Goal: Task Accomplishment & Management: Manage account settings

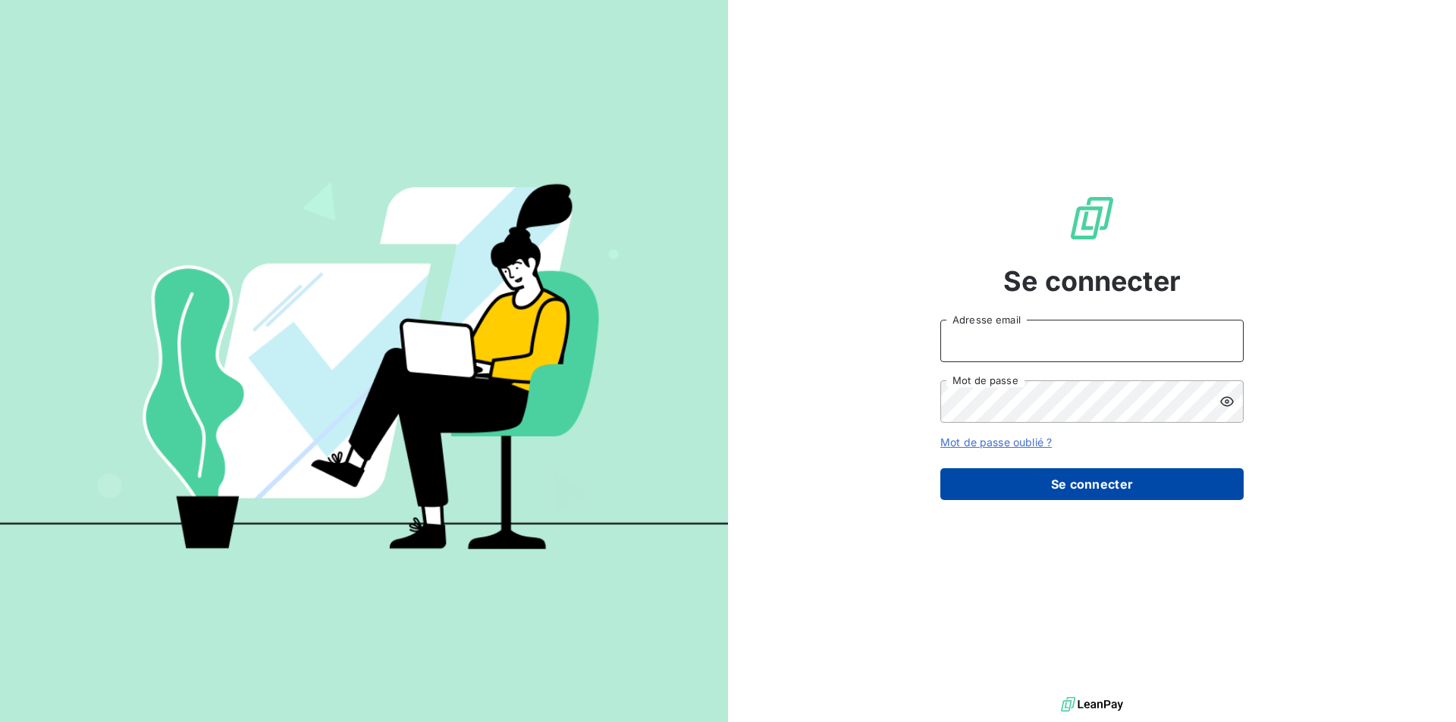
type input "[EMAIL_ADDRESS][DOMAIN_NAME]"
click at [1078, 491] on button "Se connecter" at bounding box center [1091, 485] width 303 height 32
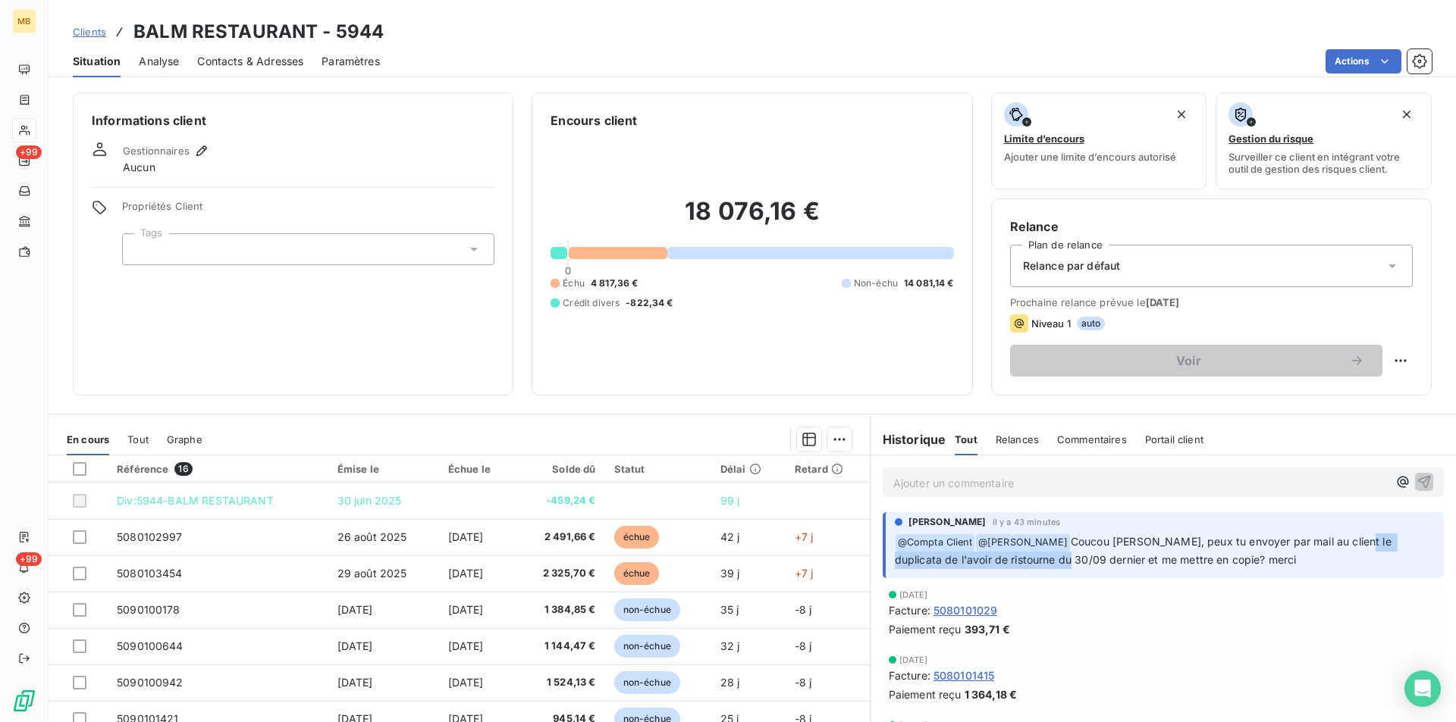
drag, startPoint x: 1339, startPoint y: 544, endPoint x: 1032, endPoint y: 569, distance: 308.1
click at [1032, 569] on div "Elodie BLANCHON il y a 43 minutes ﻿ @ Compta Client ﻿ @ Mélissa Brottier Coucou…" at bounding box center [1162, 545] width 561 height 66
copy span "uplicata de l'avoir de ristourne du 30/09"
click at [1396, 484] on icon "button" at bounding box center [1401, 482] width 11 height 11
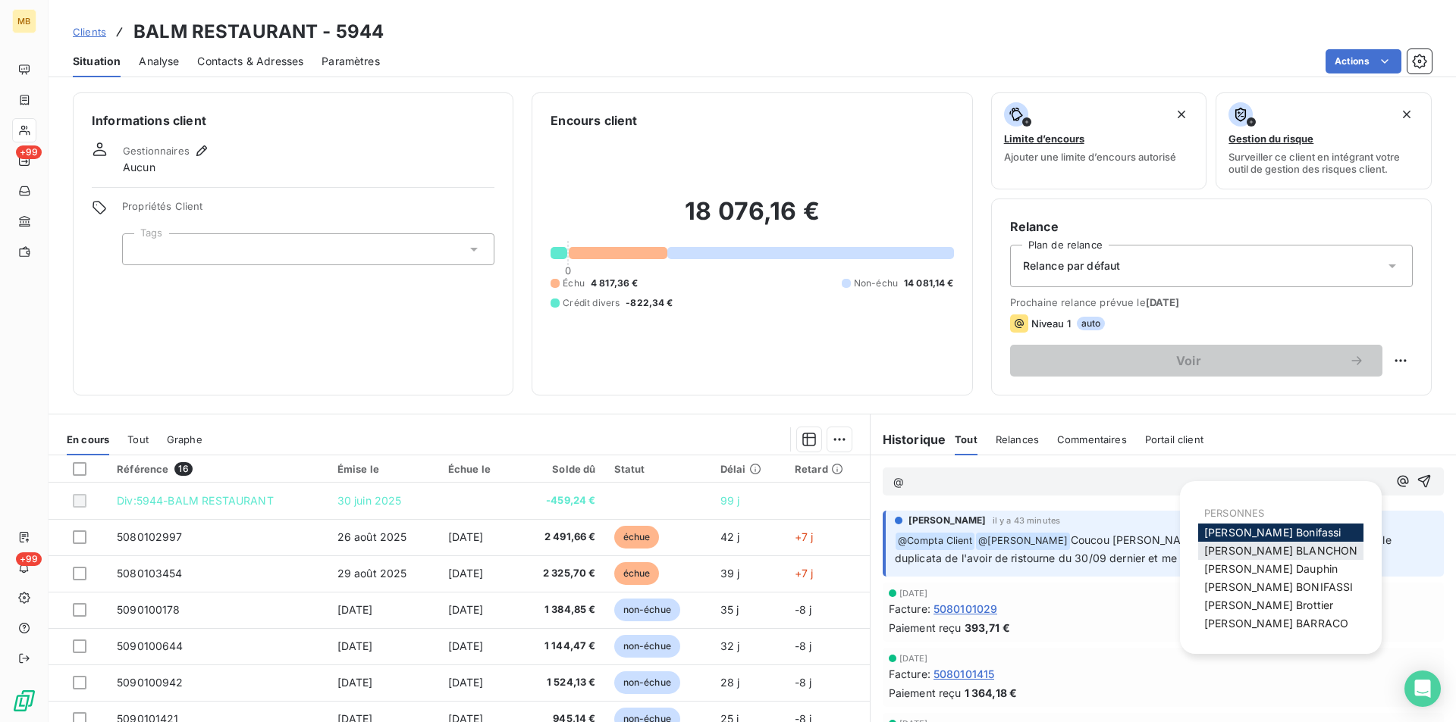
click at [1255, 553] on span "[PERSON_NAME]" at bounding box center [1280, 550] width 153 height 13
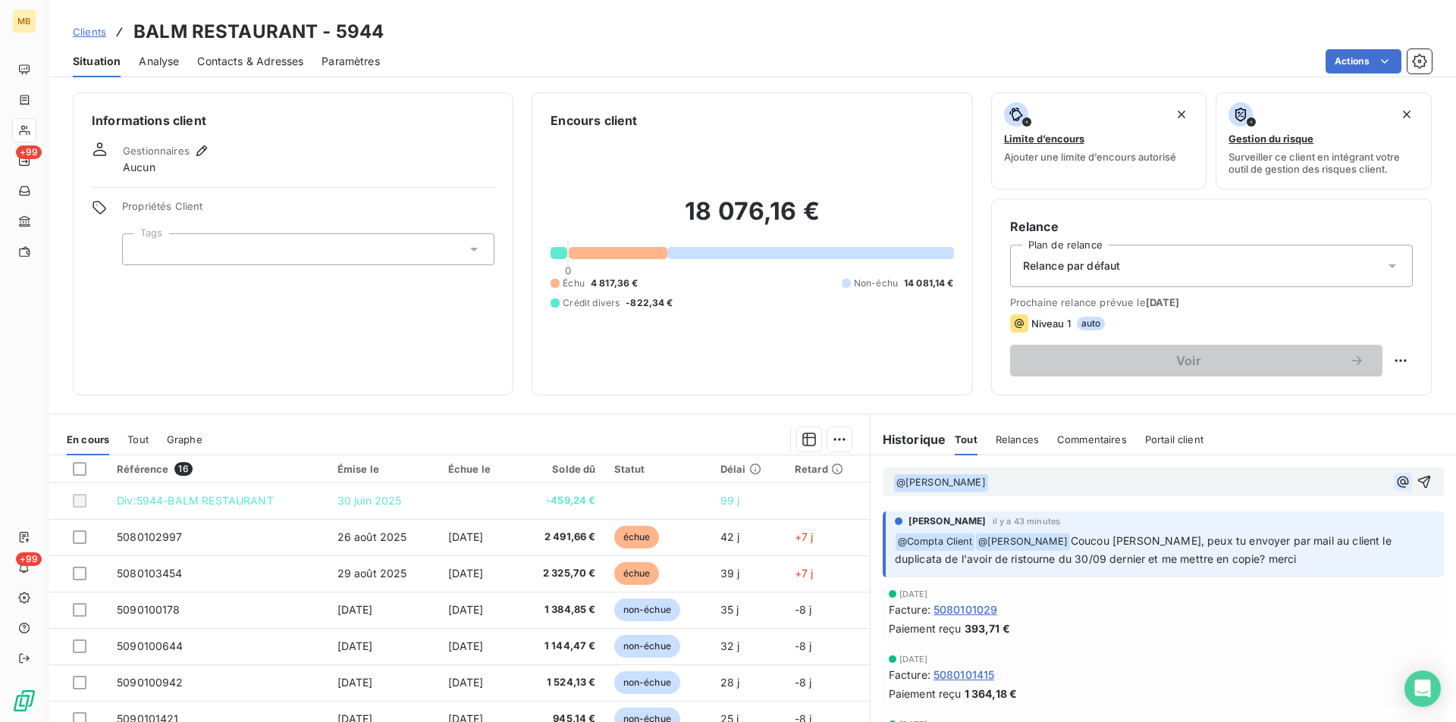
click at [1396, 477] on icon "button" at bounding box center [1401, 481] width 11 height 11
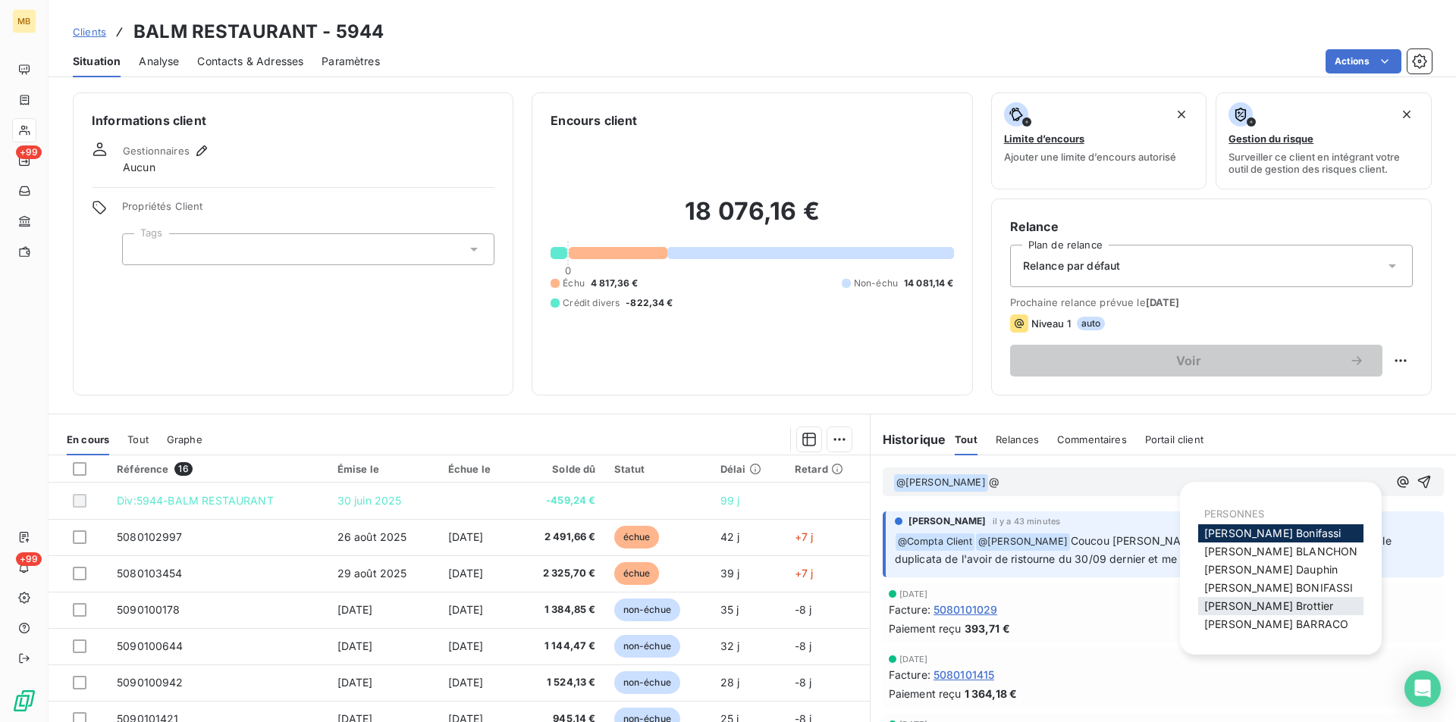
click at [1272, 599] on div "[PERSON_NAME]" at bounding box center [1280, 606] width 165 height 18
click at [1222, 604] on span "[PERSON_NAME]" at bounding box center [1268, 606] width 129 height 13
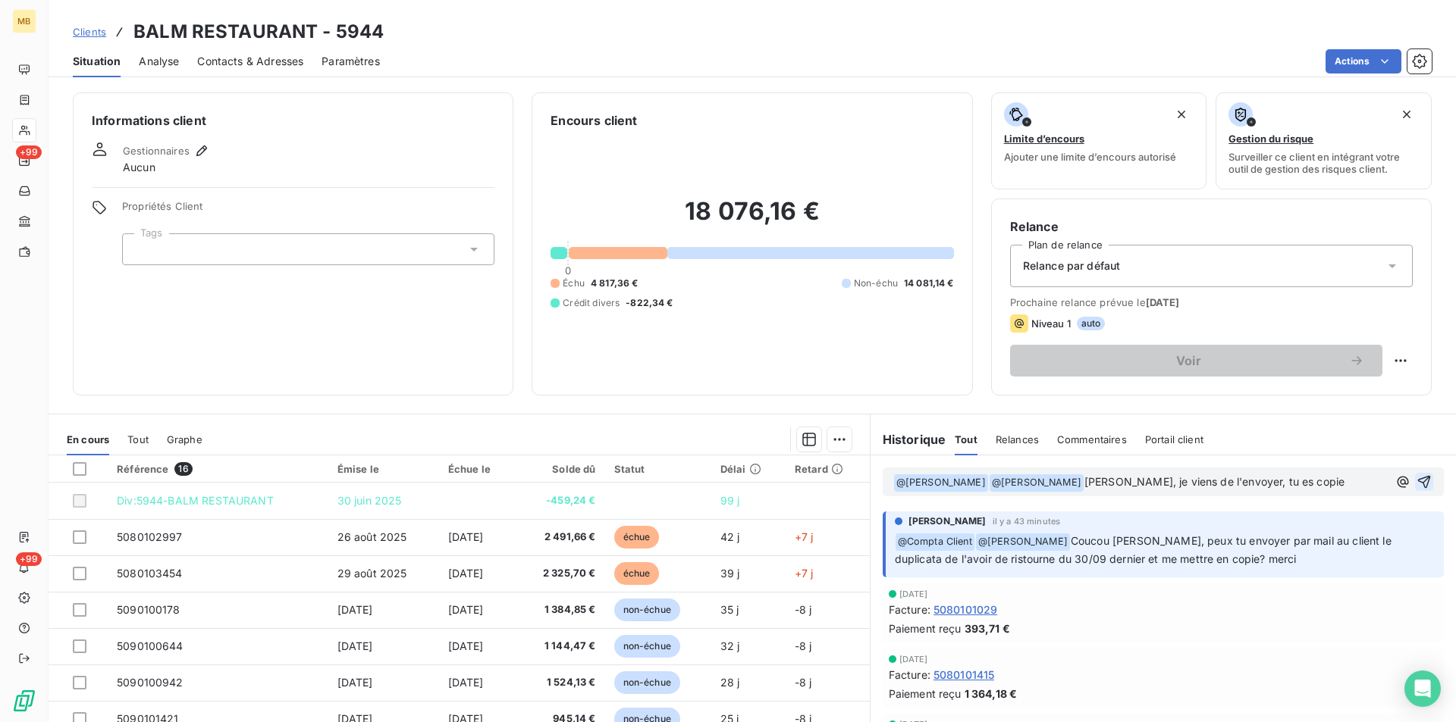
click at [1416, 481] on icon "button" at bounding box center [1423, 482] width 15 height 15
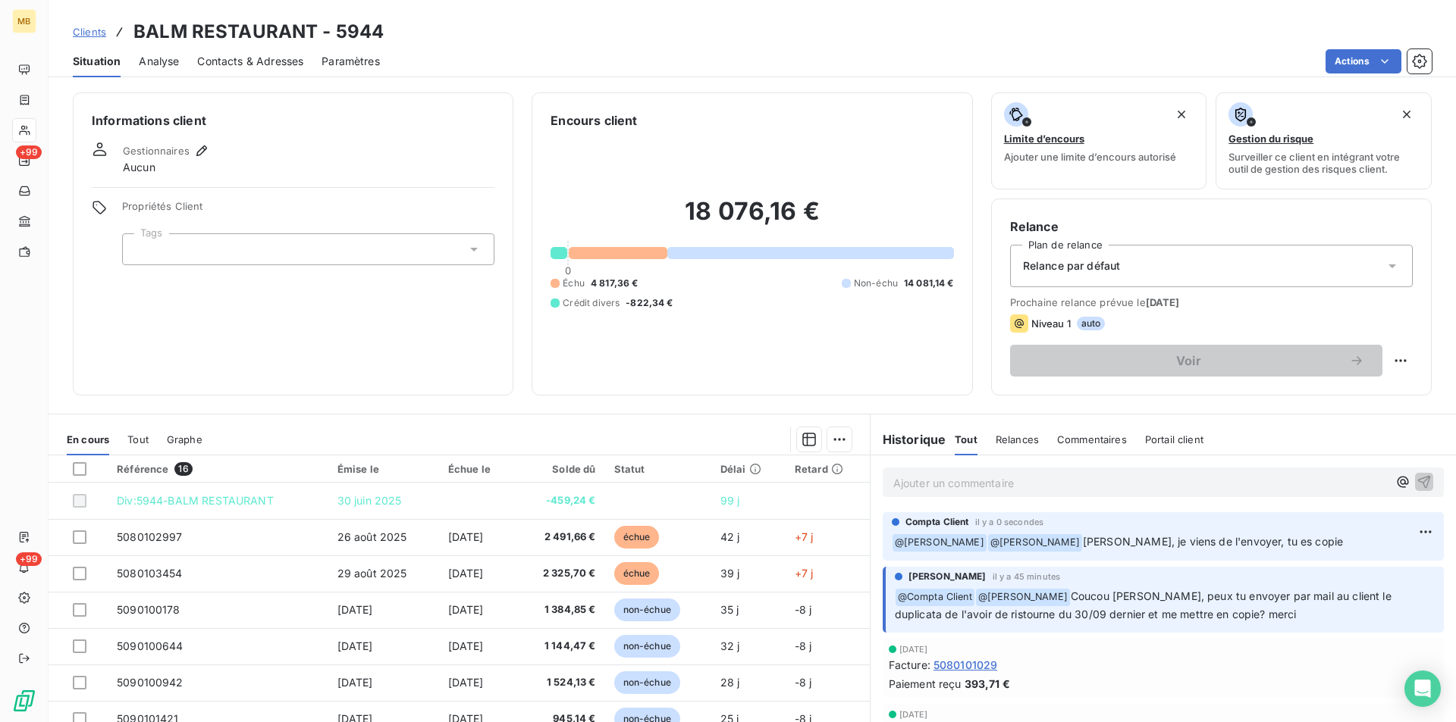
click at [1404, 528] on html "MB +99 +99 Clients BALM RESTAURANT - 5944 Situation Analyse Contacts & Adresses…" at bounding box center [728, 361] width 1456 height 722
click at [1358, 566] on div "Editer" at bounding box center [1366, 565] width 85 height 24
click at [1278, 541] on span "Salut Elodie, je viens de l'envoyer, tu es copie" at bounding box center [1213, 541] width 260 height 13
click at [1418, 545] on icon "button" at bounding box center [1425, 541] width 15 height 15
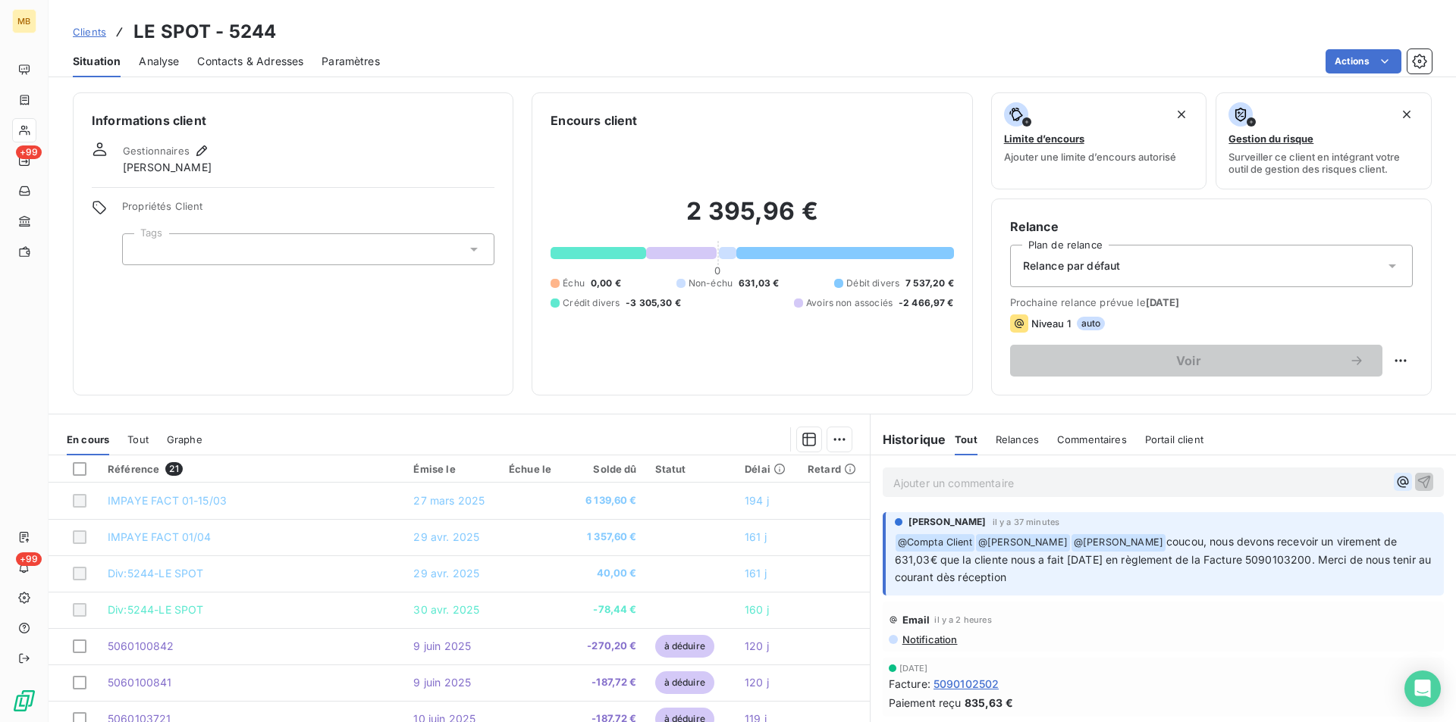
click at [1395, 479] on icon "button" at bounding box center [1402, 482] width 15 height 15
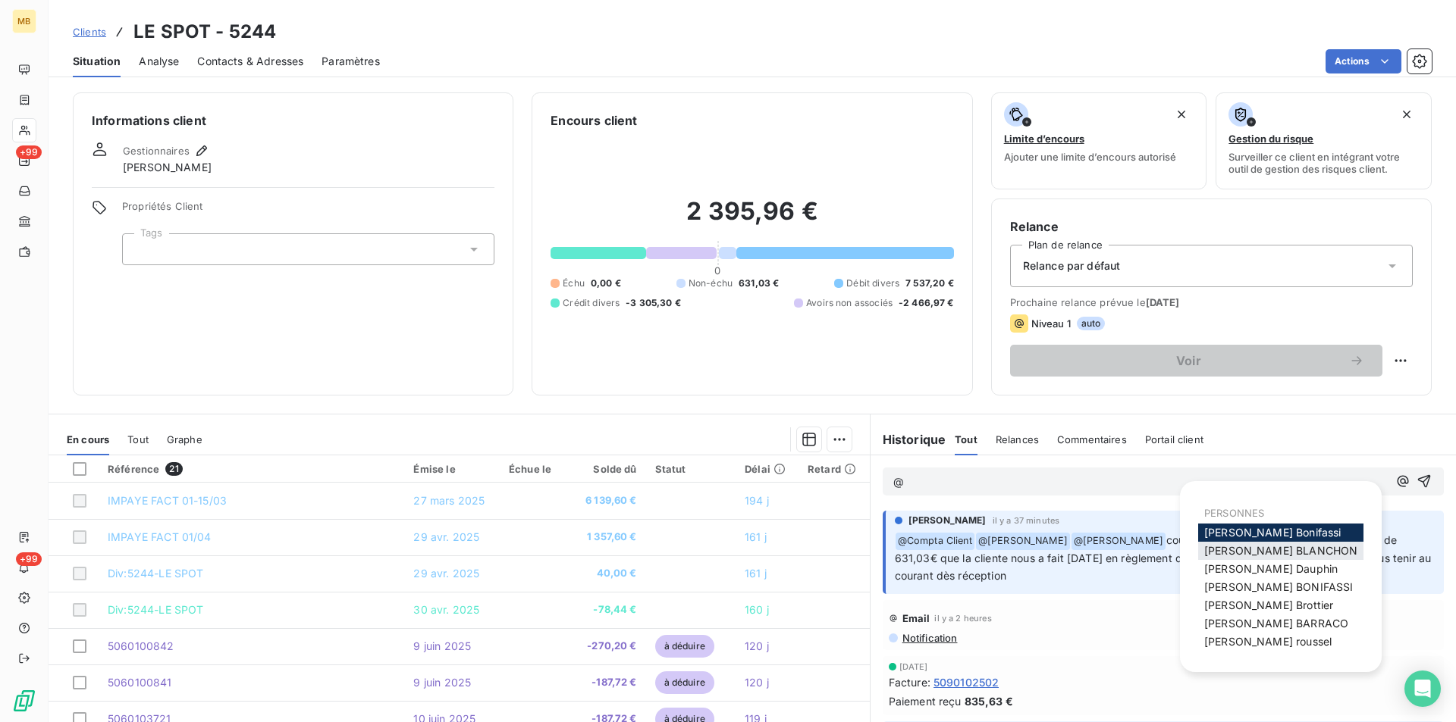
click at [1279, 553] on span "[PERSON_NAME]" at bounding box center [1280, 550] width 153 height 13
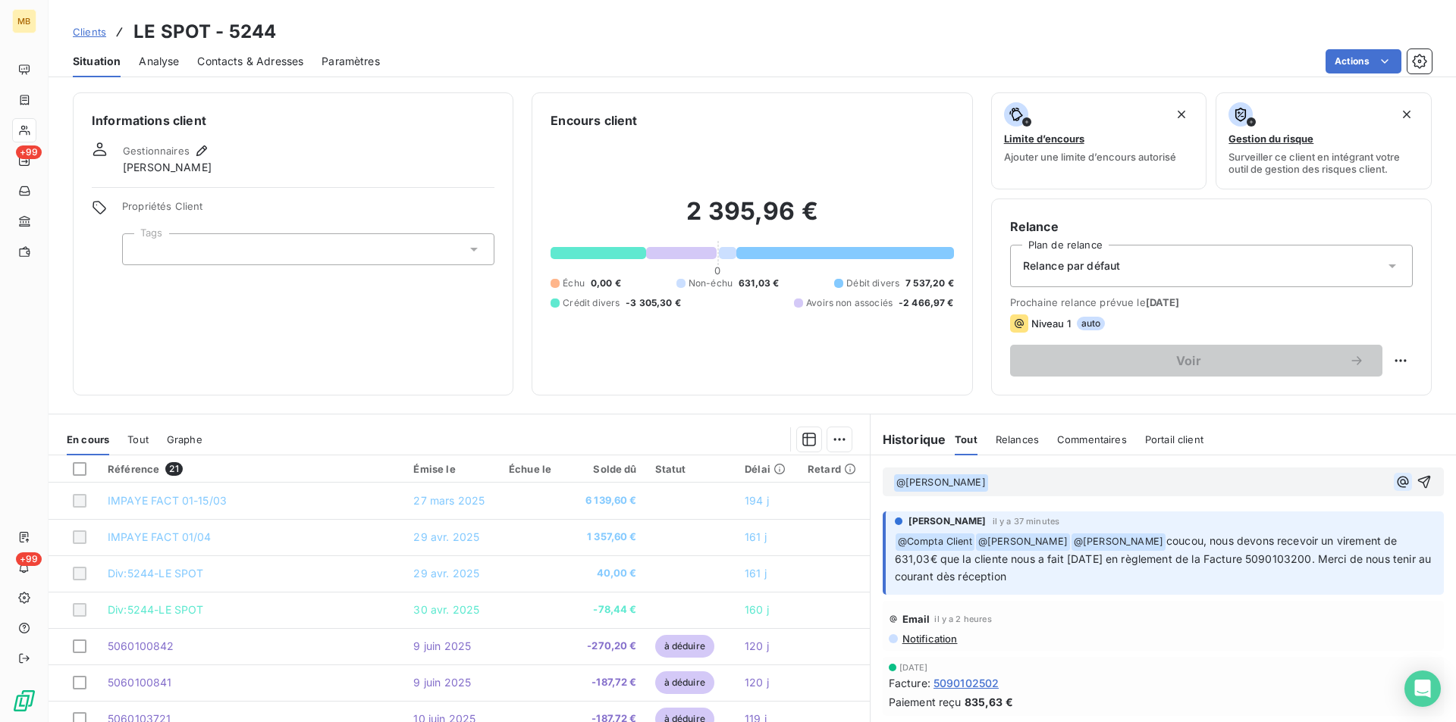
click at [1395, 484] on icon "button" at bounding box center [1402, 482] width 15 height 15
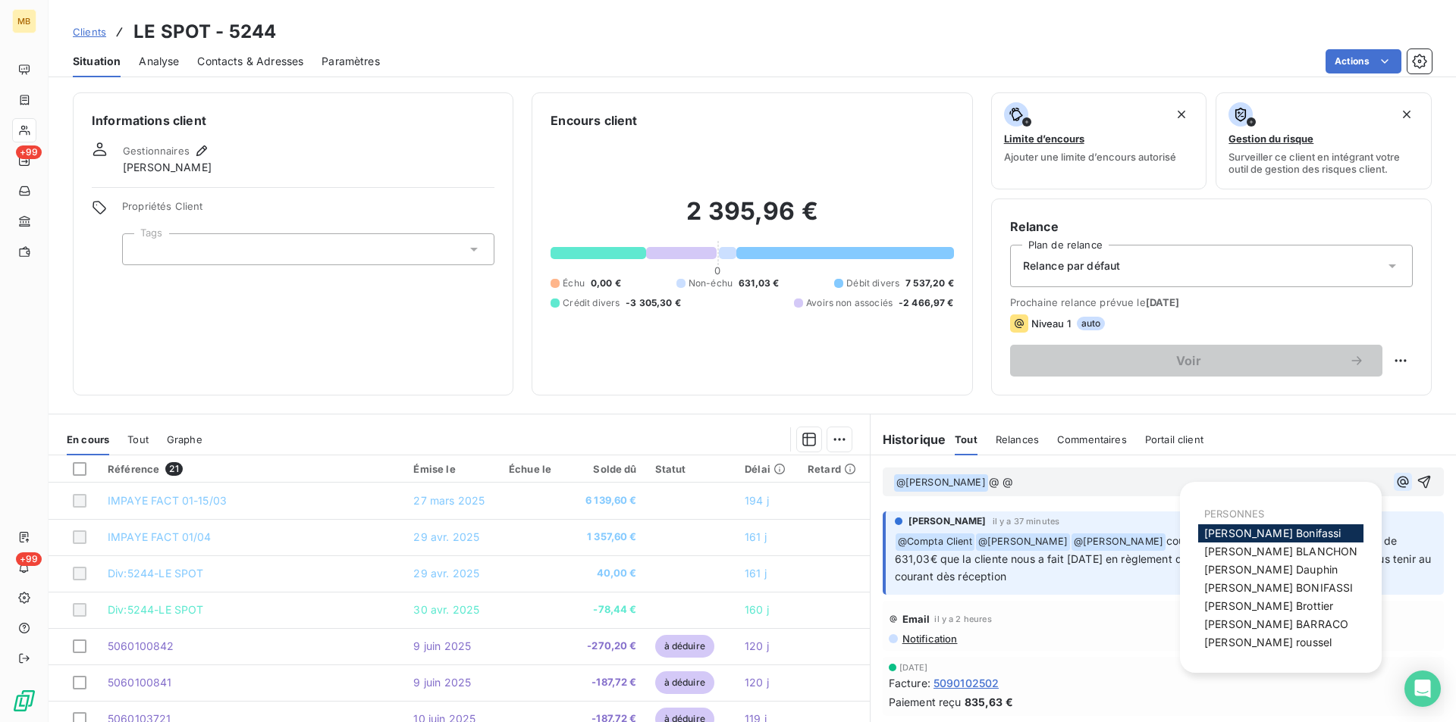
click at [1396, 482] on icon "button" at bounding box center [1401, 481] width 11 height 11
click at [1246, 641] on span "[PERSON_NAME]" at bounding box center [1267, 642] width 127 height 13
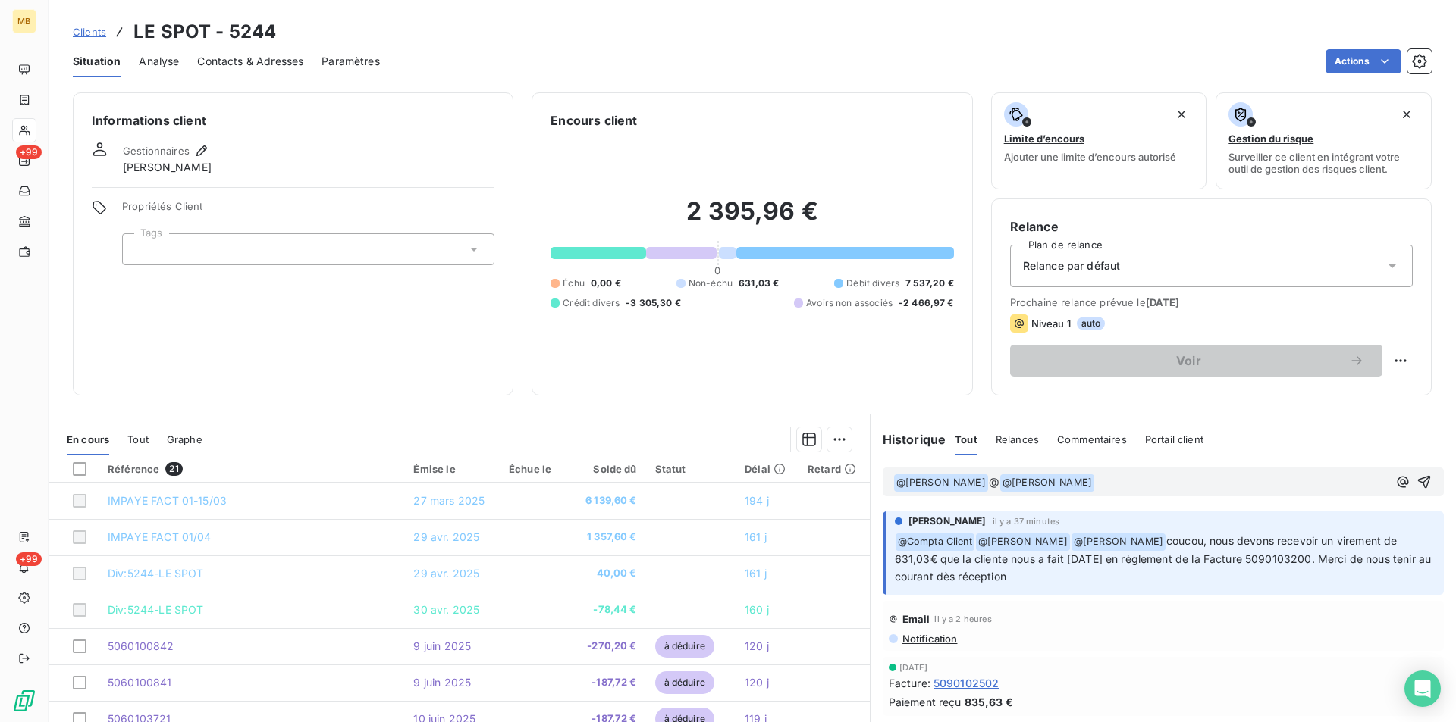
click at [997, 487] on span "@" at bounding box center [994, 481] width 11 height 13
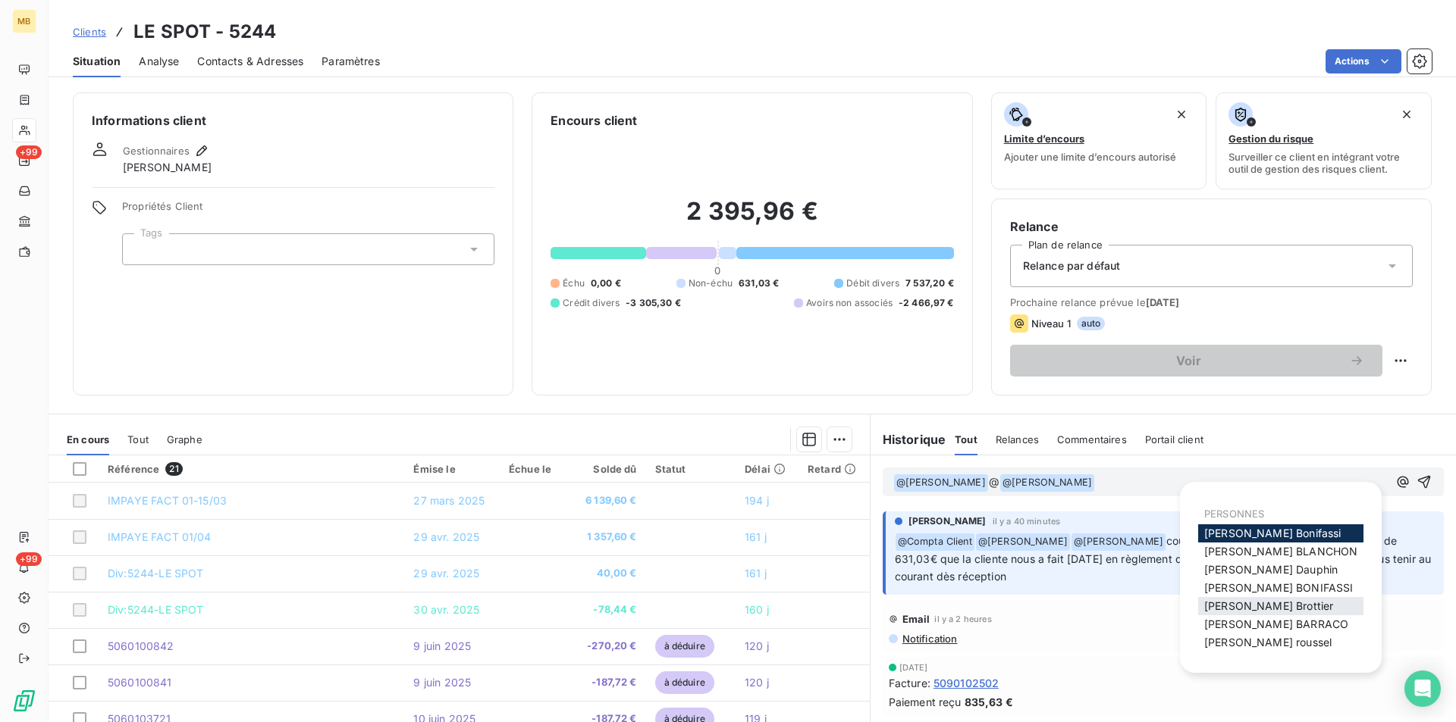
click at [1261, 604] on span "[PERSON_NAME]" at bounding box center [1268, 606] width 129 height 13
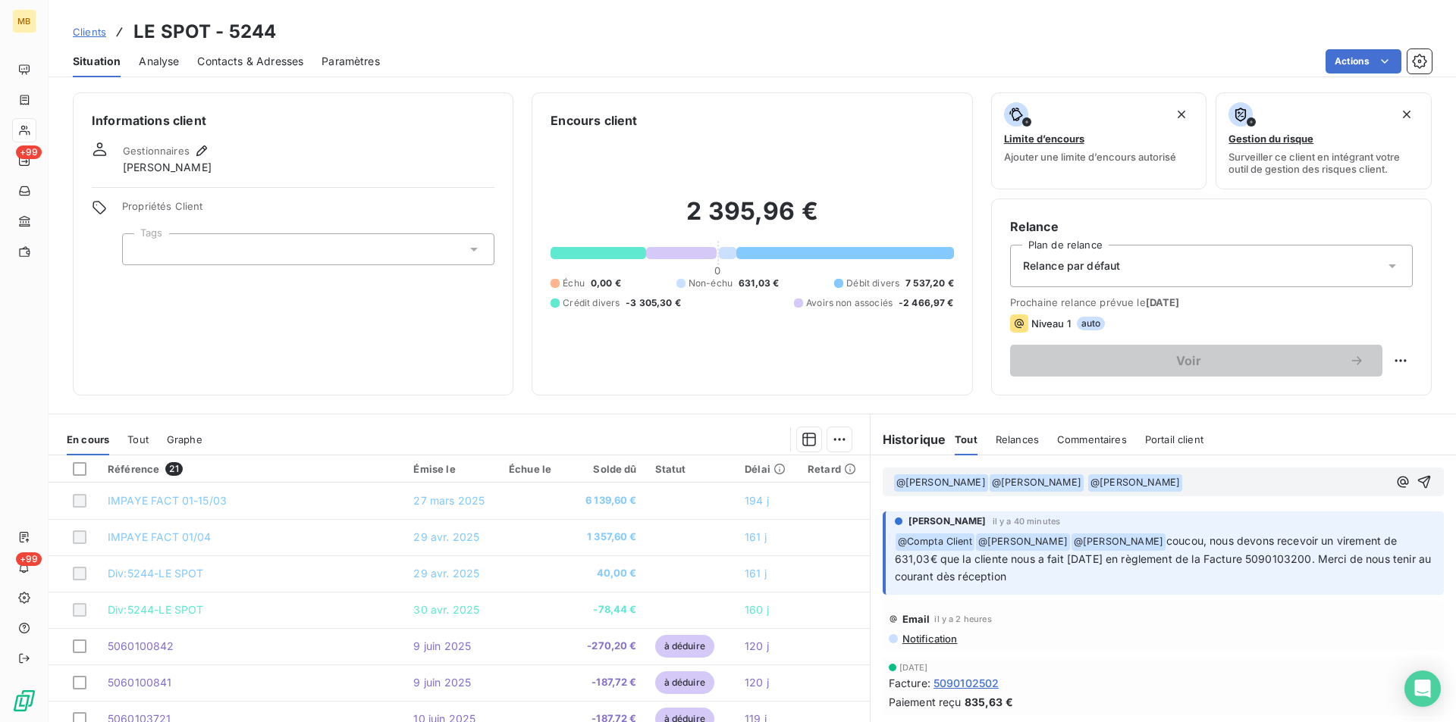
click at [1206, 482] on p "﻿ @ [PERSON_NAME] ﻿ ﻿ @ [PERSON_NAME] ﻿ @ [PERSON_NAME] ﻿ ﻿" at bounding box center [1140, 483] width 494 height 18
click at [1416, 479] on icon "button" at bounding box center [1423, 482] width 15 height 15
